Goal: Information Seeking & Learning: Learn about a topic

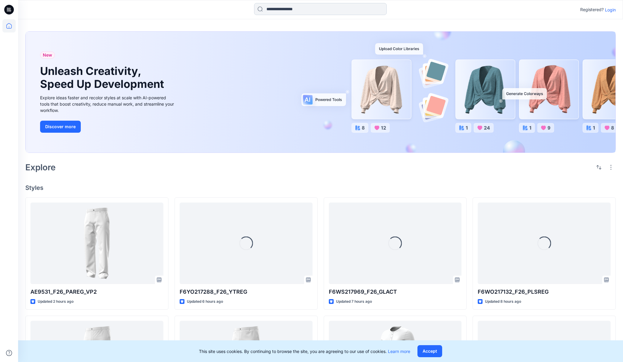
click at [282, 10] on input at bounding box center [320, 9] width 133 height 12
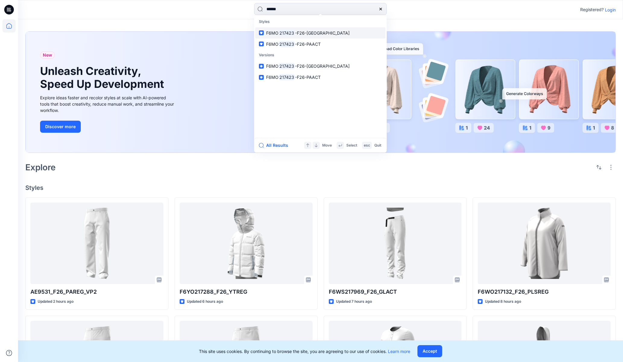
type input "******"
click at [303, 32] on span "-F26-[GEOGRAPHIC_DATA]" at bounding box center [322, 32] width 55 height 5
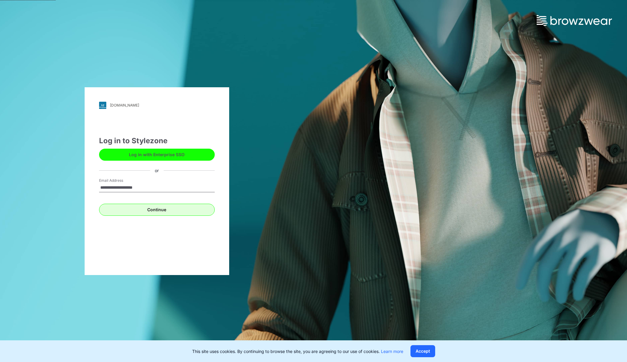
type input "**********"
click at [158, 210] on button "Continue" at bounding box center [157, 210] width 116 height 12
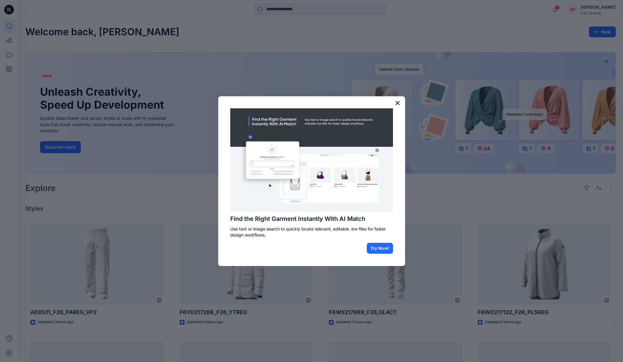
click at [396, 102] on button "×" at bounding box center [398, 103] width 6 height 10
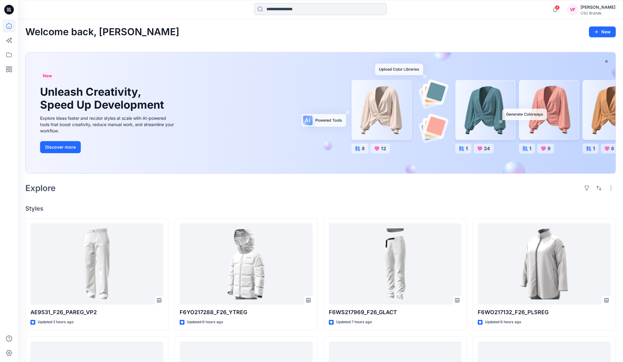
click at [289, 9] on input at bounding box center [320, 9] width 133 height 12
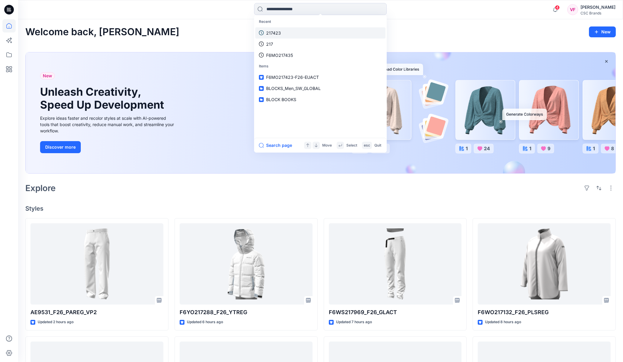
click at [275, 32] on p "217423" at bounding box center [273, 33] width 15 height 6
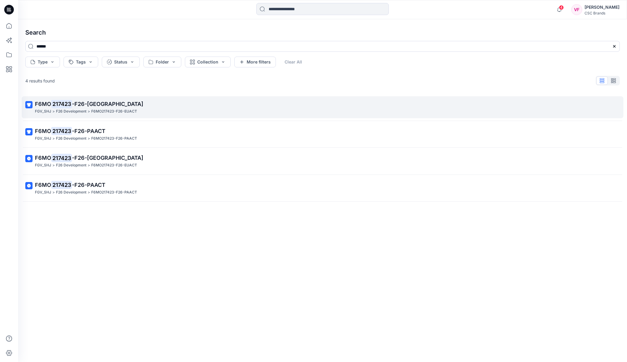
click at [92, 107] on span "-F26-[GEOGRAPHIC_DATA]" at bounding box center [107, 104] width 71 height 6
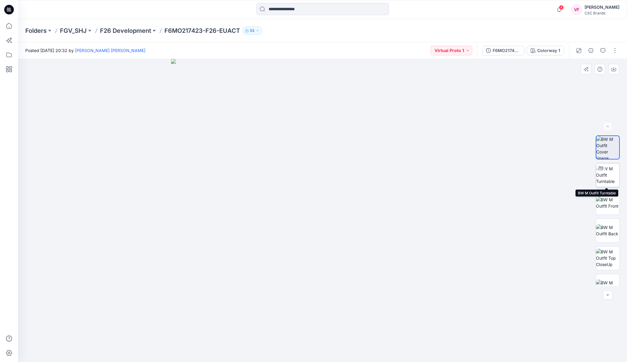
click at [606, 171] on img at bounding box center [607, 175] width 23 height 19
drag, startPoint x: 323, startPoint y: 353, endPoint x: 331, endPoint y: 340, distance: 15.5
click at [331, 340] on icon at bounding box center [323, 344] width 182 height 23
click at [607, 261] on img at bounding box center [607, 258] width 23 height 19
click at [606, 280] on img at bounding box center [607, 286] width 23 height 13
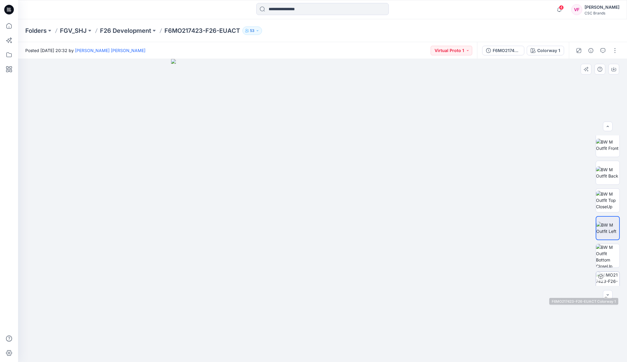
scroll to position [67, 0]
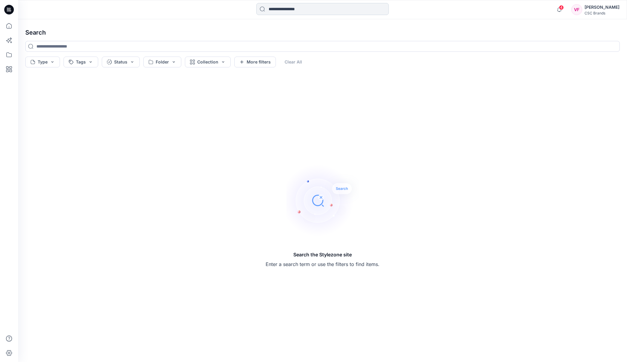
drag, startPoint x: 279, startPoint y: 8, endPoint x: 289, endPoint y: 8, distance: 9.4
click at [279, 10] on input at bounding box center [322, 9] width 133 height 12
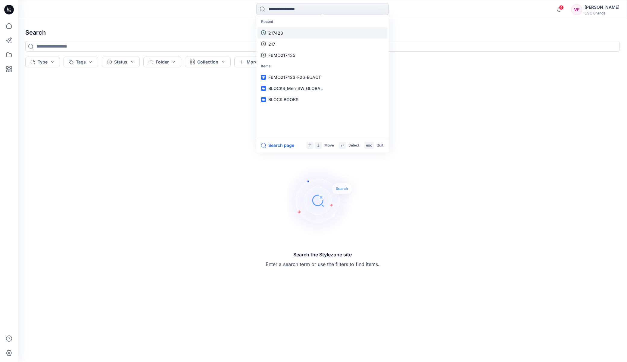
click at [300, 34] on link "217423" at bounding box center [323, 32] width 130 height 11
type input "******"
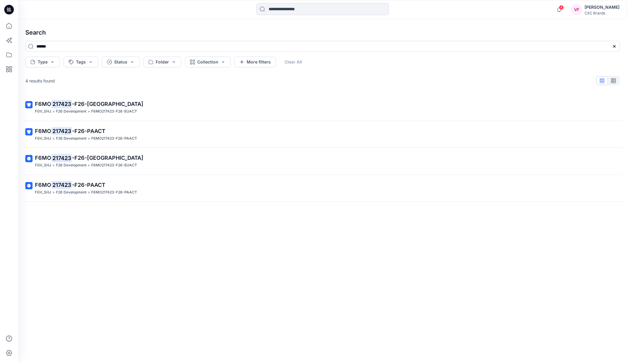
drag, startPoint x: 88, startPoint y: 133, endPoint x: 119, endPoint y: 138, distance: 31.7
click at [88, 133] on span "-F26-PAACT" at bounding box center [88, 131] width 33 height 6
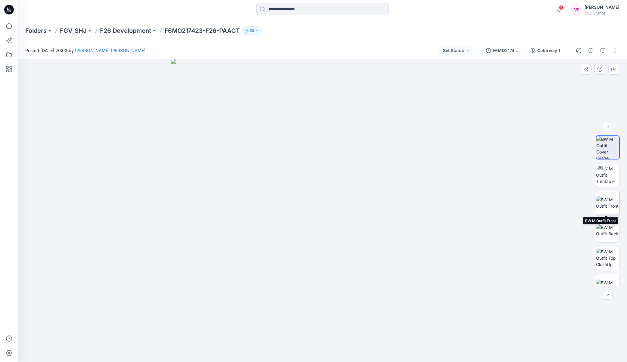
click at [606, 199] on img at bounding box center [607, 203] width 23 height 13
click at [605, 175] on img at bounding box center [607, 175] width 23 height 19
drag, startPoint x: 324, startPoint y: 354, endPoint x: 398, endPoint y: 337, distance: 75.8
click at [398, 337] on icon at bounding box center [323, 344] width 182 height 23
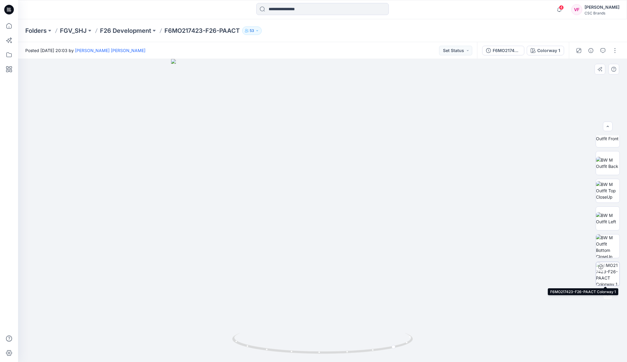
click at [605, 270] on img at bounding box center [607, 273] width 23 height 23
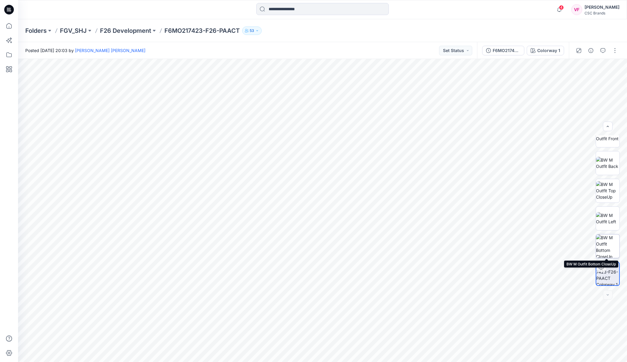
click at [608, 240] on img at bounding box center [607, 246] width 23 height 23
click at [605, 161] on img at bounding box center [607, 163] width 23 height 13
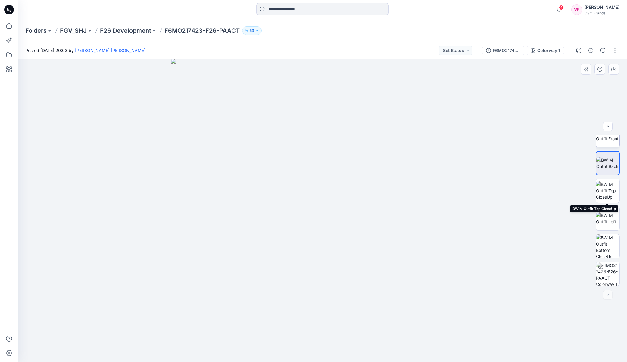
scroll to position [0, 0]
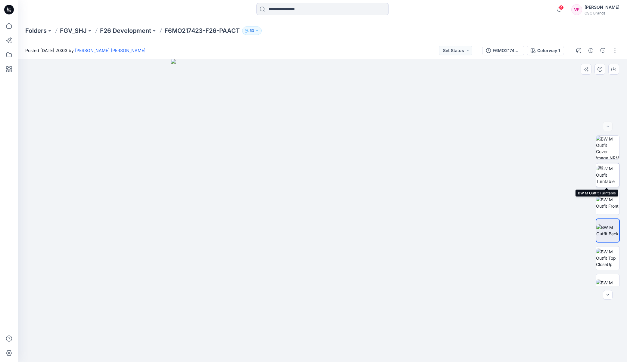
click at [609, 175] on img at bounding box center [607, 175] width 23 height 19
drag, startPoint x: 324, startPoint y: 353, endPoint x: 351, endPoint y: 350, distance: 27.0
click at [351, 350] on icon at bounding box center [323, 344] width 182 height 23
drag, startPoint x: 346, startPoint y: 353, endPoint x: 377, endPoint y: 347, distance: 31.7
click at [377, 347] on icon at bounding box center [323, 344] width 182 height 23
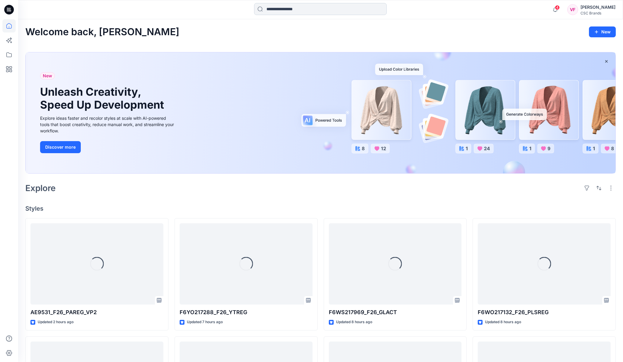
click at [293, 9] on input at bounding box center [320, 9] width 133 height 12
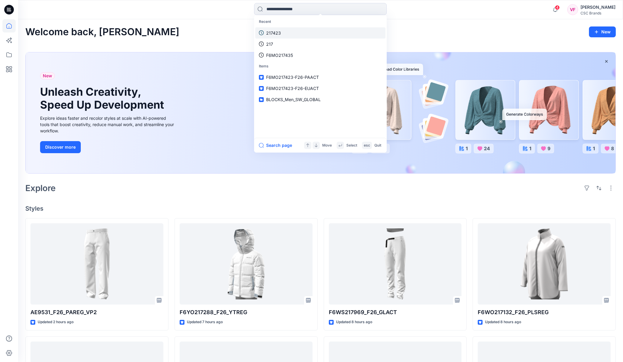
click at [284, 31] on link "217423" at bounding box center [320, 32] width 130 height 11
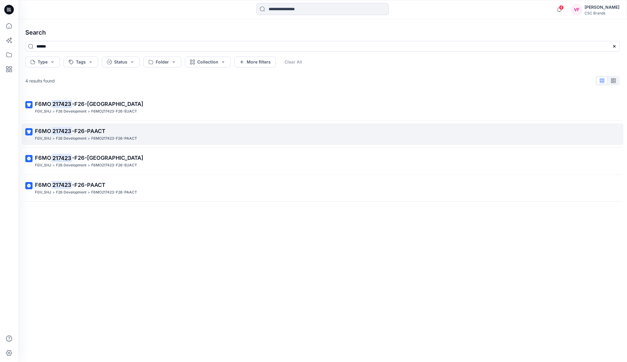
click at [84, 136] on p "F26 Development" at bounding box center [71, 139] width 30 height 6
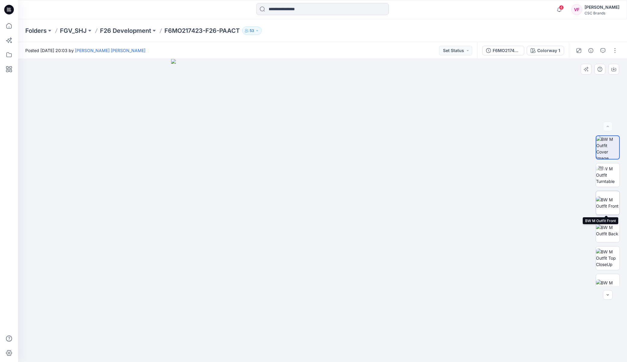
click at [606, 202] on img at bounding box center [607, 203] width 23 height 13
click at [606, 231] on img at bounding box center [607, 230] width 23 height 13
click at [608, 258] on img at bounding box center [607, 258] width 23 height 19
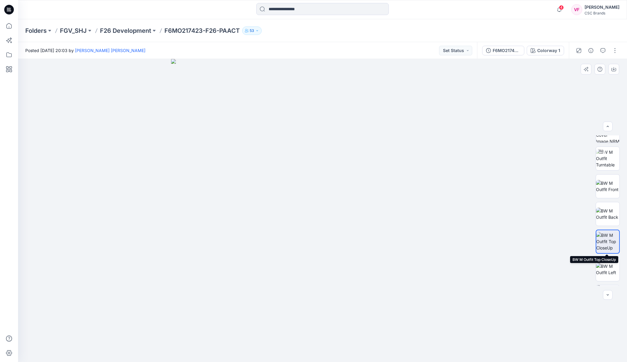
scroll to position [46, 0]
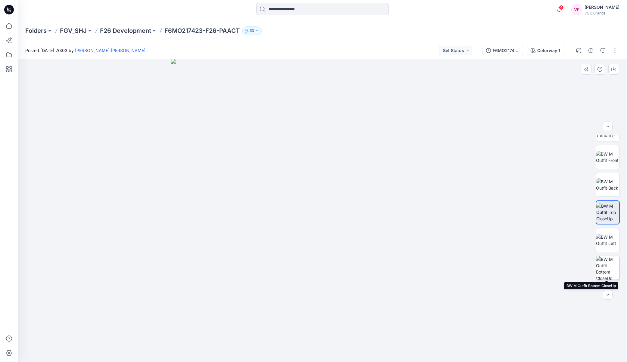
click at [607, 268] on img at bounding box center [607, 267] width 23 height 23
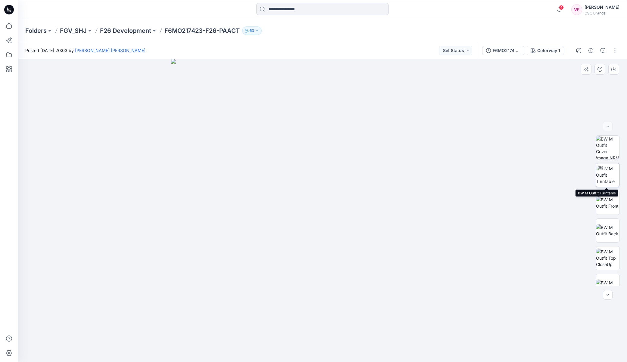
click at [607, 171] on img at bounding box center [607, 175] width 23 height 19
drag, startPoint x: 324, startPoint y: 354, endPoint x: 313, endPoint y: 350, distance: 11.3
click at [313, 350] on icon at bounding box center [323, 344] width 182 height 23
